Goal: Information Seeking & Learning: Learn about a topic

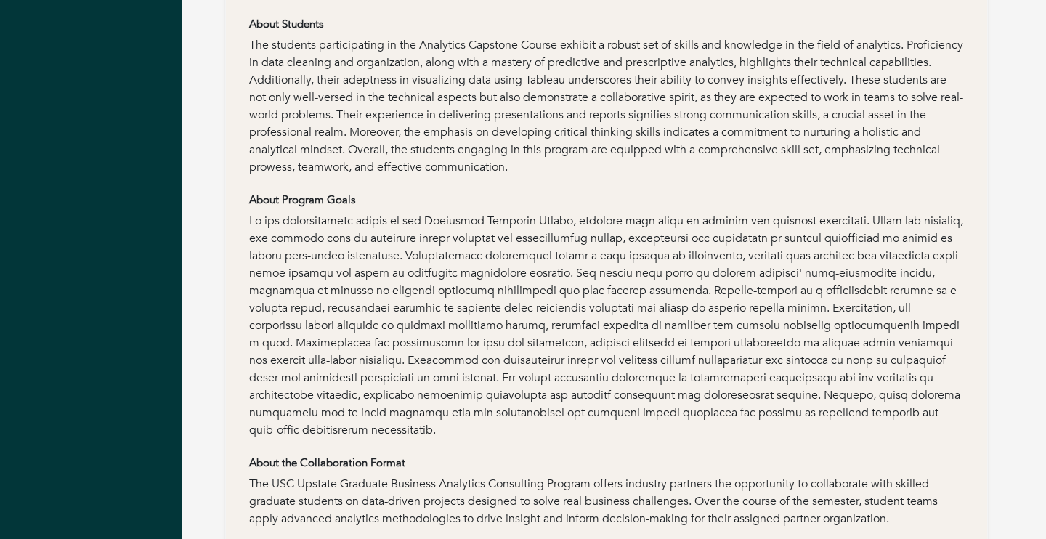
scroll to position [460, 0]
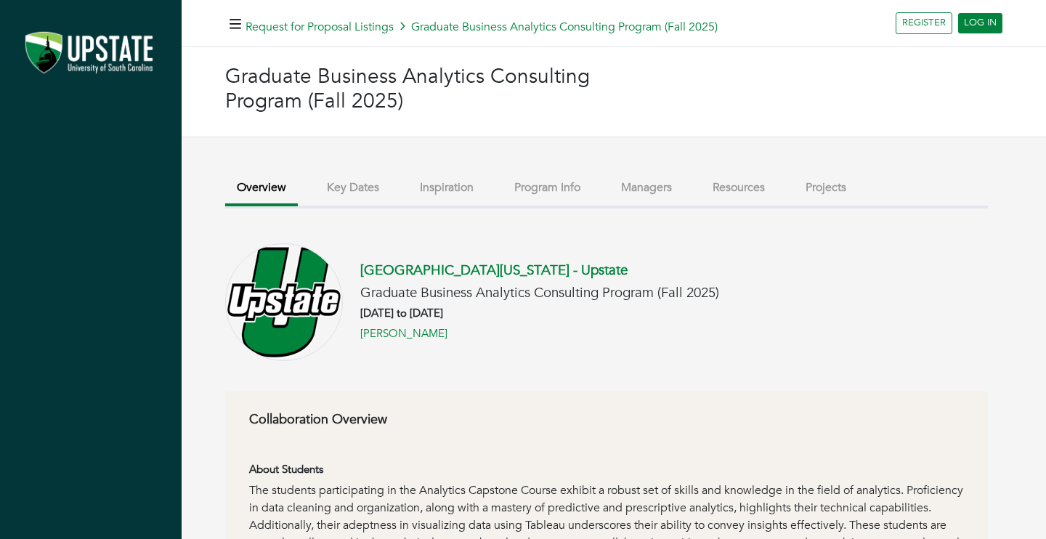
click at [385, 193] on button "Key Dates" at bounding box center [353, 187] width 76 height 31
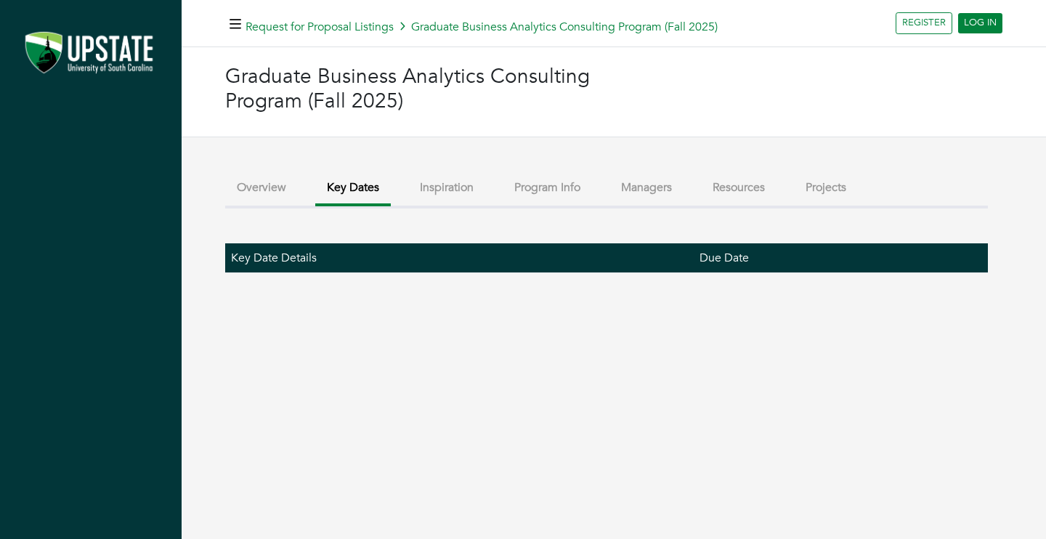
click at [455, 192] on button "Inspiration" at bounding box center [446, 187] width 77 height 31
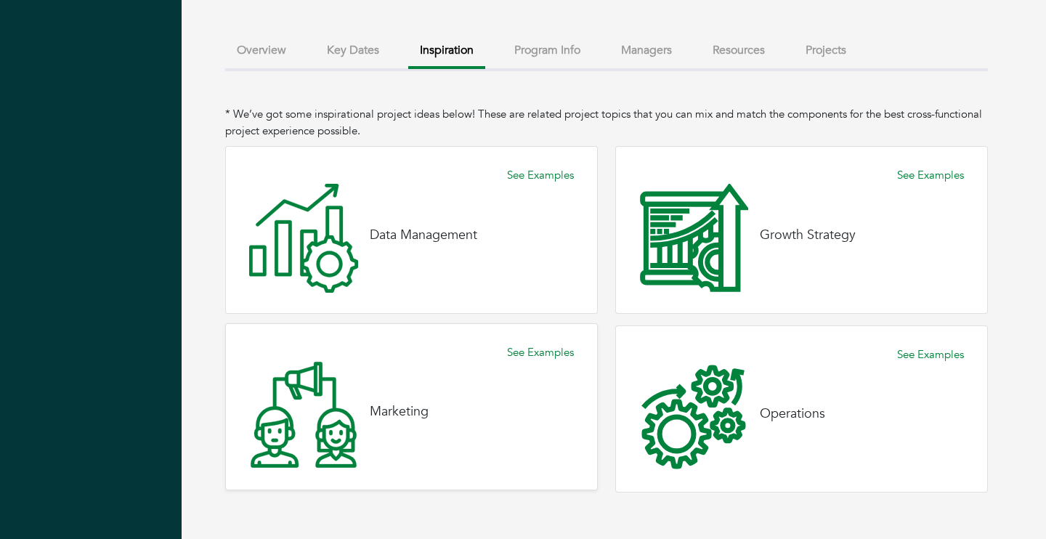
scroll to position [137, 0]
click at [549, 345] on link "See Examples" at bounding box center [540, 353] width 67 height 17
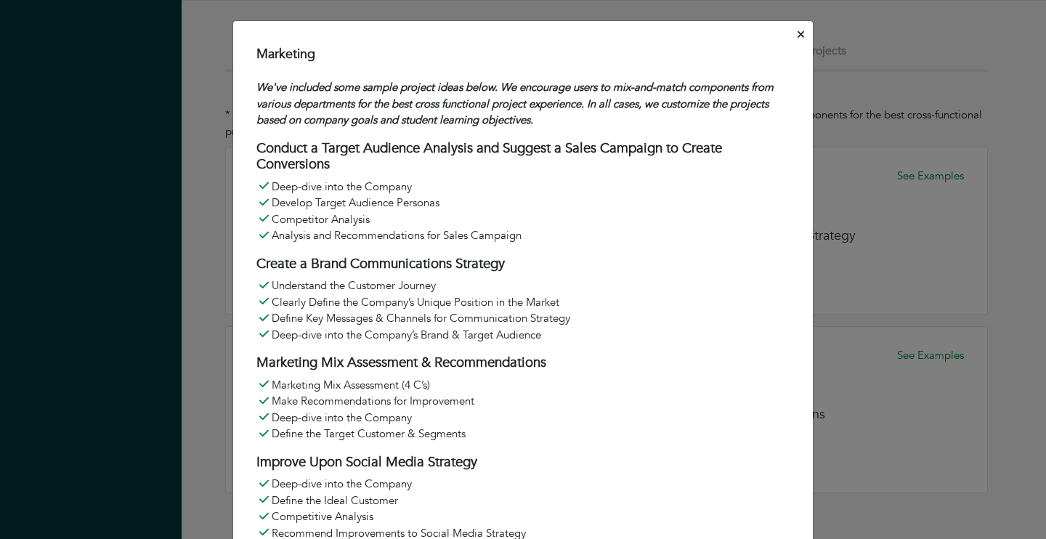
scroll to position [0, 0]
click at [798, 37] on icon "Close" at bounding box center [801, 34] width 7 height 11
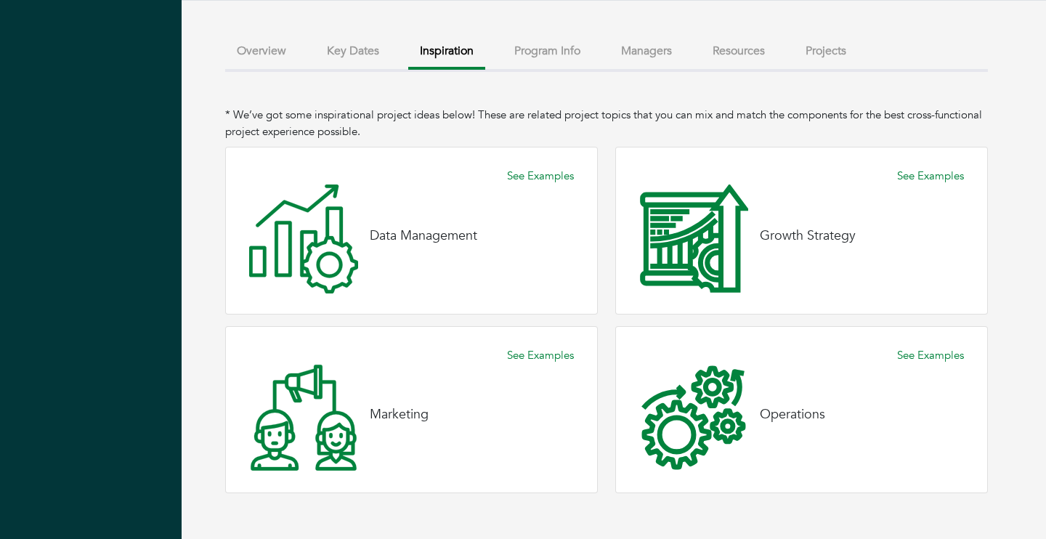
click at [557, 59] on button "Program Info" at bounding box center [547, 51] width 89 height 31
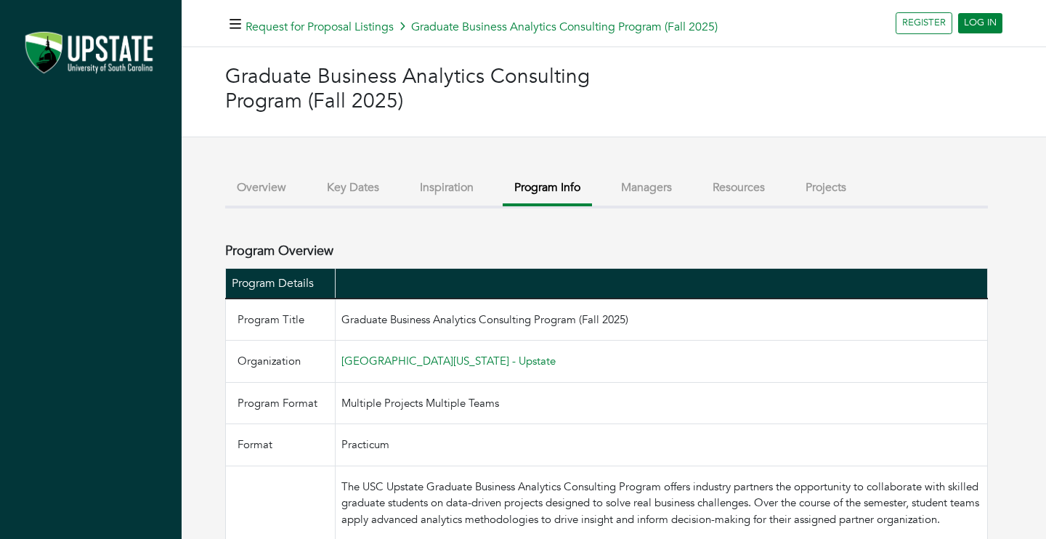
click at [277, 195] on button "Overview" at bounding box center [261, 187] width 73 height 31
